Goal: Task Accomplishment & Management: Manage account settings

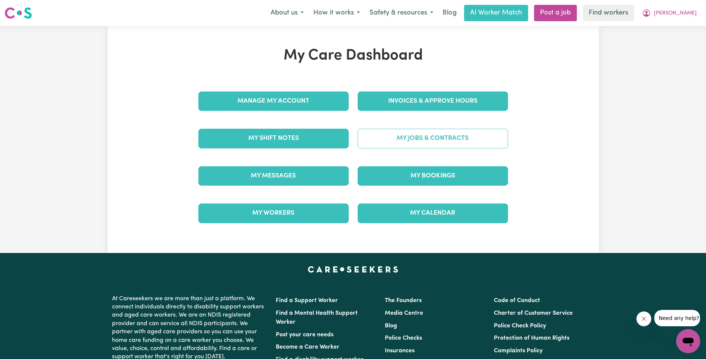
click at [396, 141] on link "My Jobs & Contracts" at bounding box center [433, 138] width 150 height 19
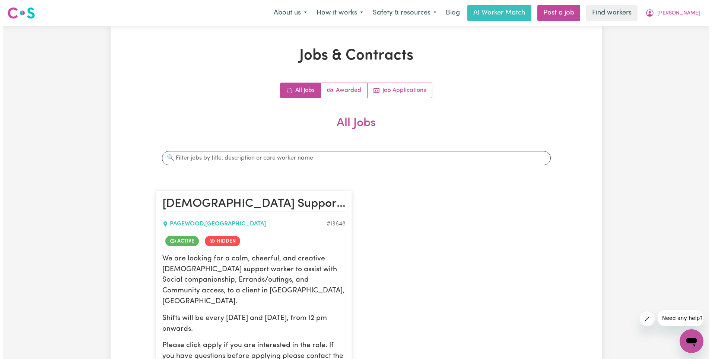
scroll to position [131, 0]
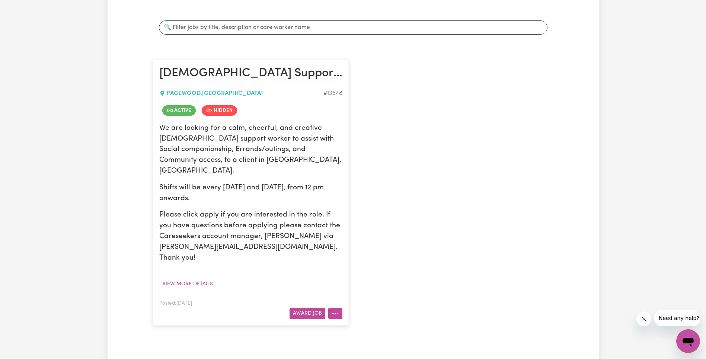
click at [337, 308] on button "More options" at bounding box center [335, 314] width 14 height 12
click at [371, 215] on link "View/Edit Contract" at bounding box center [365, 222] width 72 height 15
select select "WEEKDAY_DAYTIME"
select select "ASSISTANCE_SELF_CARE"
select select "ONE"
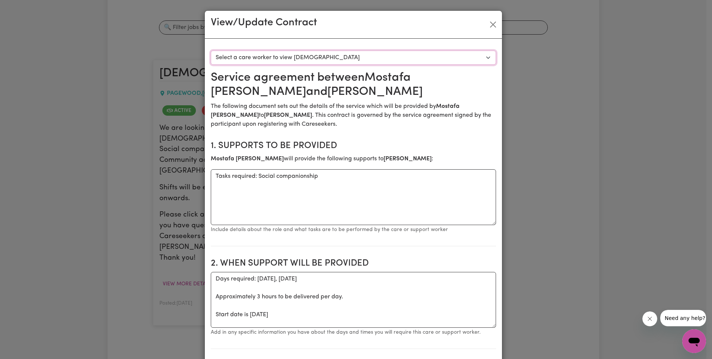
click at [293, 57] on select "Select a care worker to view [DEMOGRAPHIC_DATA] #9833 - [PERSON_NAME] (contract…" at bounding box center [353, 58] width 285 height 14
select select "9445"
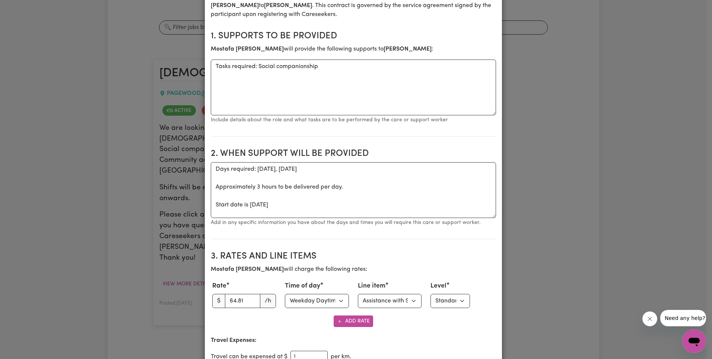
scroll to position [191, 0]
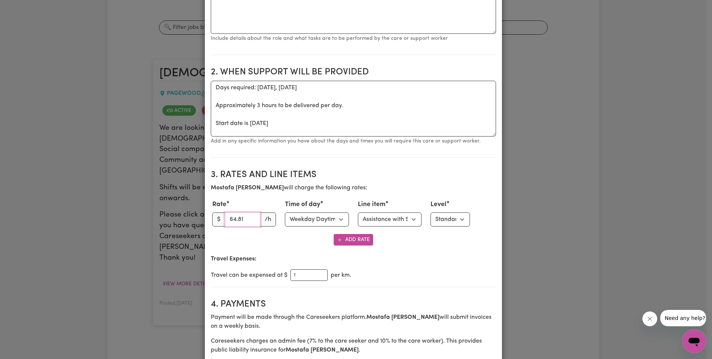
click at [235, 220] on input "64.81" at bounding box center [243, 220] width 36 height 14
paste input "3.27"
type input "63.27"
click at [397, 225] on select "Select line item Assistance with Self Care Activities Assistance with personal …" at bounding box center [390, 220] width 64 height 14
select select "OTHER"
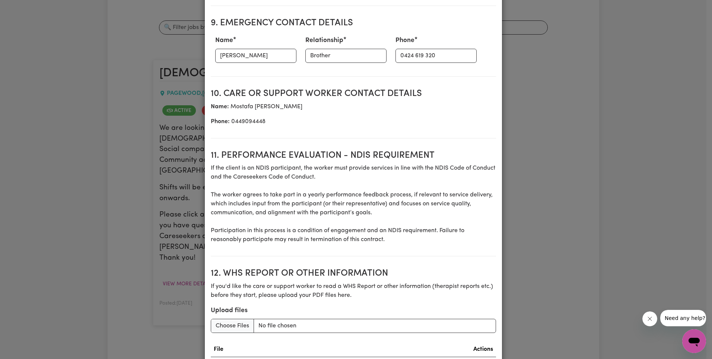
scroll to position [996, 0]
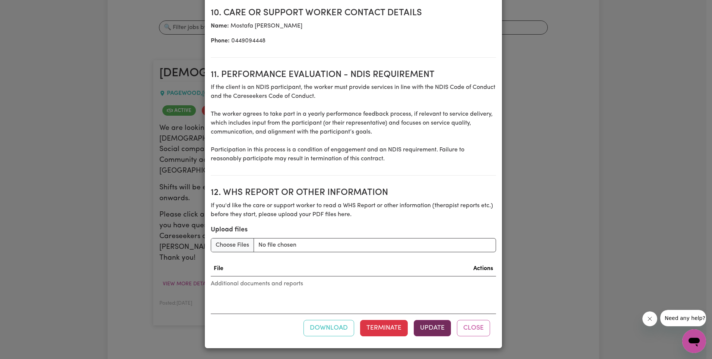
click at [431, 328] on button "Update" at bounding box center [432, 328] width 37 height 16
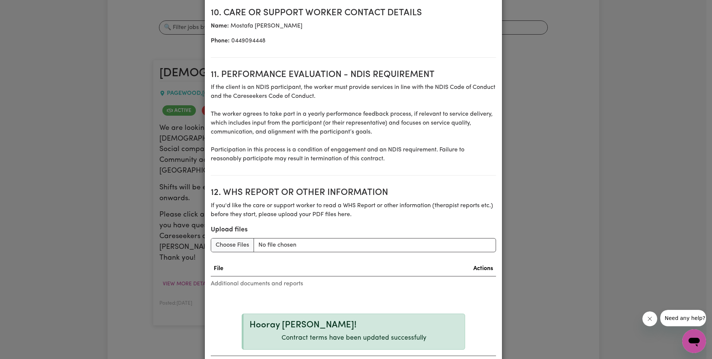
click at [616, 71] on div "View/Update Contract Select a contract to view Select a care worker to view [DE…" at bounding box center [356, 179] width 712 height 359
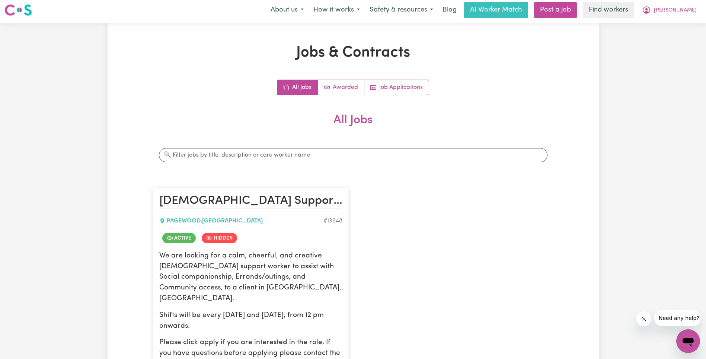
scroll to position [0, 0]
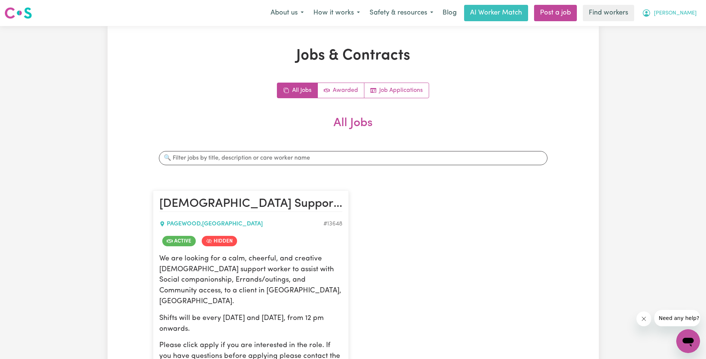
click at [687, 18] on button "[PERSON_NAME]" at bounding box center [670, 13] width 64 height 16
click at [682, 38] on link "Logout" at bounding box center [672, 43] width 59 height 14
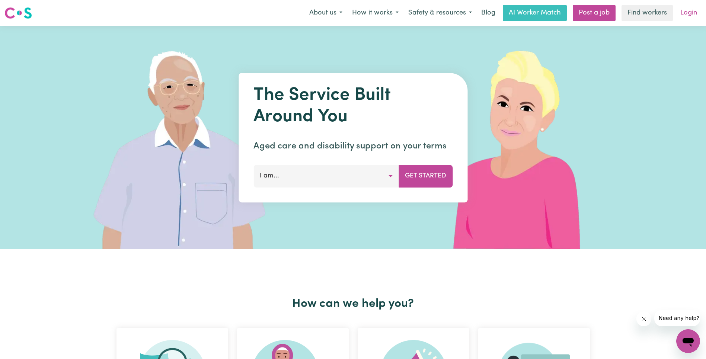
click at [690, 9] on link "Login" at bounding box center [689, 13] width 26 height 16
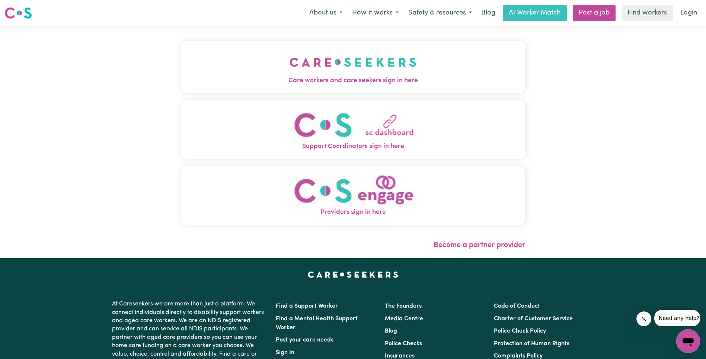
click at [181, 70] on button "Care workers and care seekers sign in here" at bounding box center [353, 67] width 344 height 52
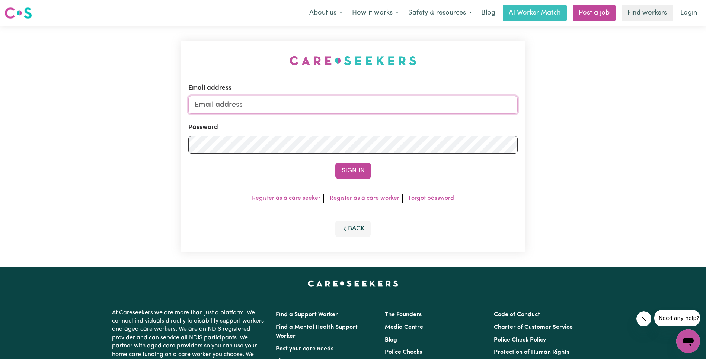
click at [363, 107] on input "Email address" at bounding box center [353, 105] width 330 height 18
paste input "[EMAIL_ADDRESS][DOMAIN_NAME]"
type input "[EMAIL_ADDRESS][DOMAIN_NAME]"
click at [352, 170] on button "Sign In" at bounding box center [354, 171] width 36 height 16
